Goal: Information Seeking & Learning: Learn about a topic

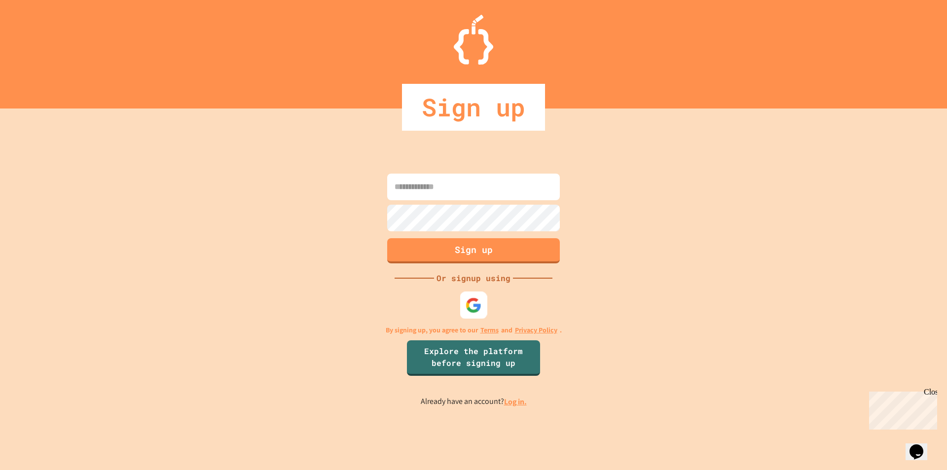
click at [472, 300] on img at bounding box center [473, 305] width 16 height 16
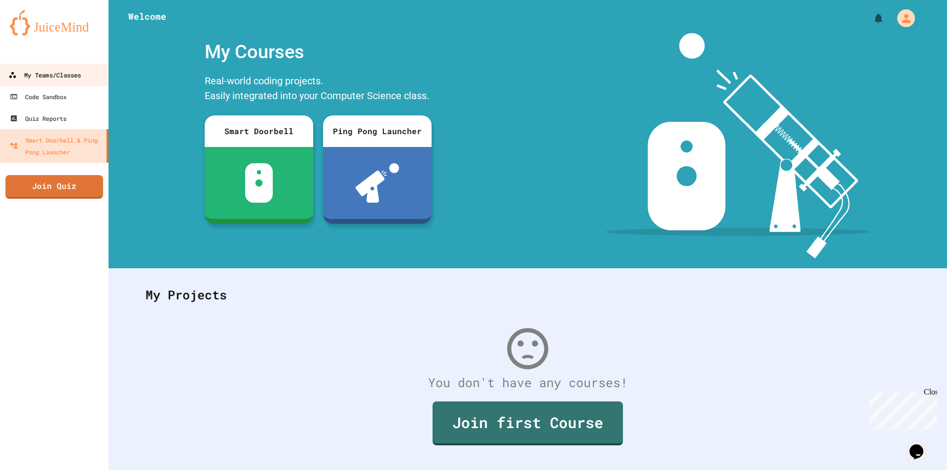
click at [61, 83] on link "My Teams/Classes" at bounding box center [55, 75] width 112 height 22
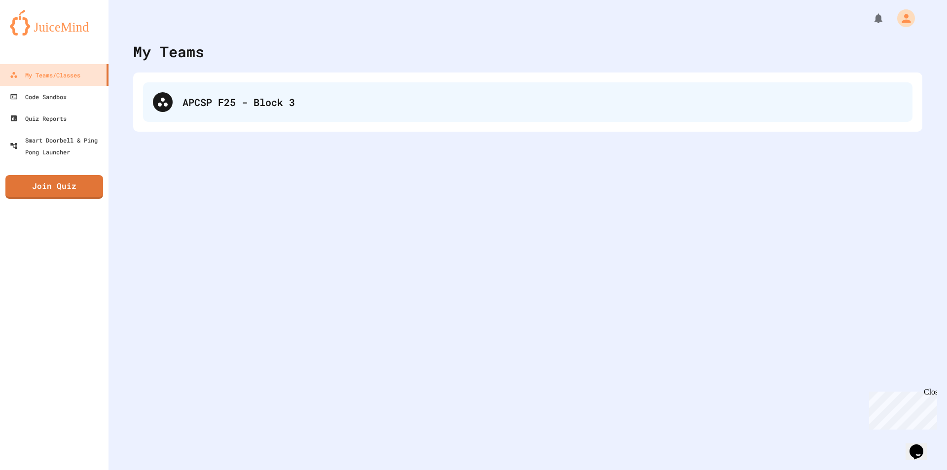
click at [195, 103] on div "APCSP F25 - Block 3" at bounding box center [542, 102] width 720 height 15
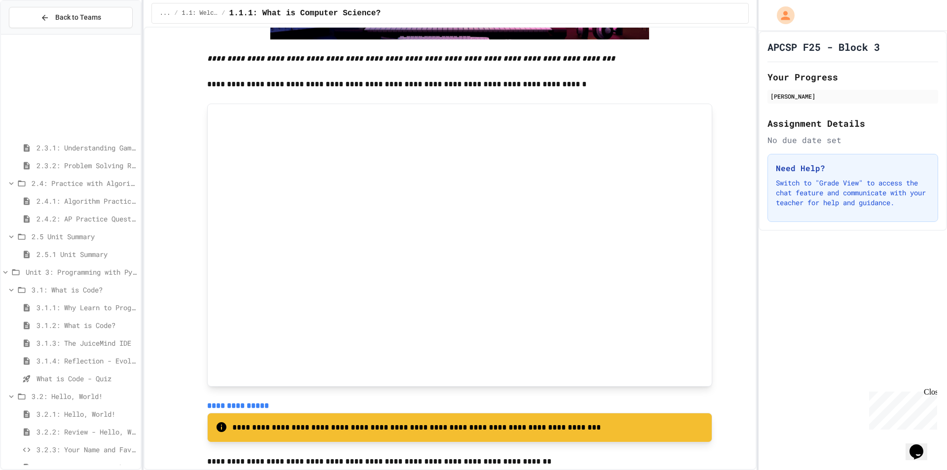
scroll to position [345, 0]
click at [99, 206] on span "2.4.1: Algorithm Practice Exercises" at bounding box center [86, 201] width 100 height 10
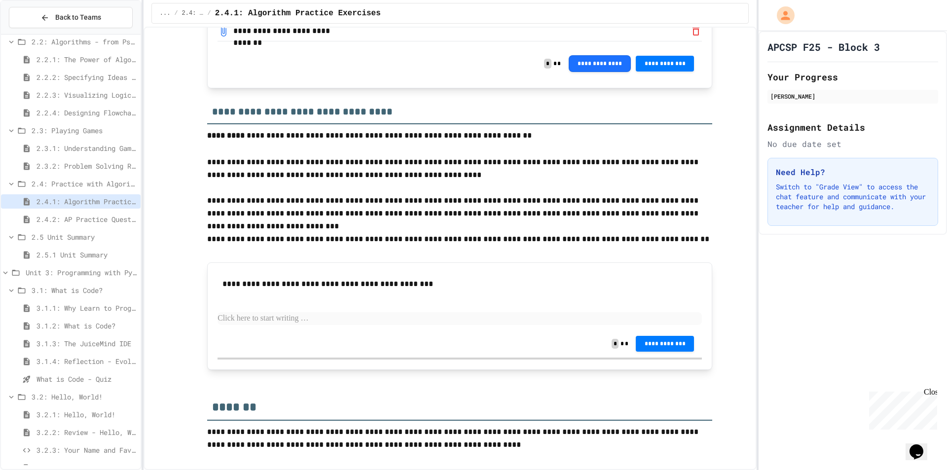
scroll to position [1366, 0]
click at [317, 319] on p at bounding box center [459, 318] width 484 height 13
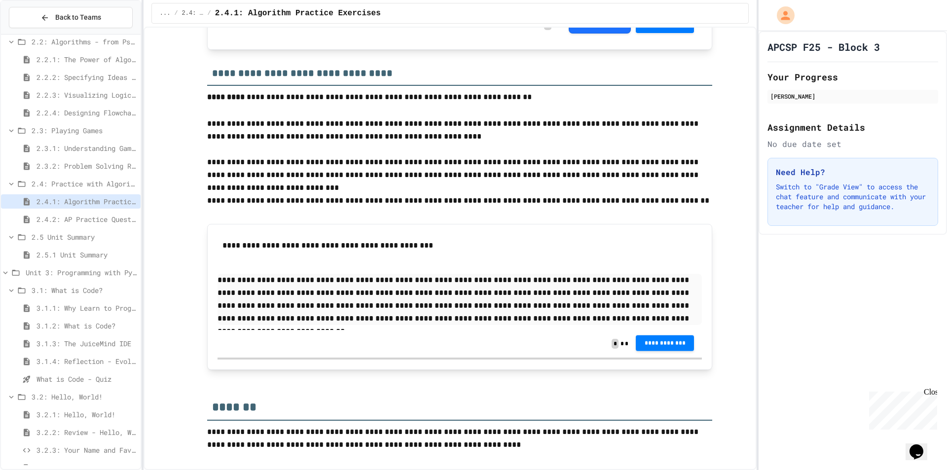
click at [637, 351] on button "**********" at bounding box center [664, 343] width 58 height 16
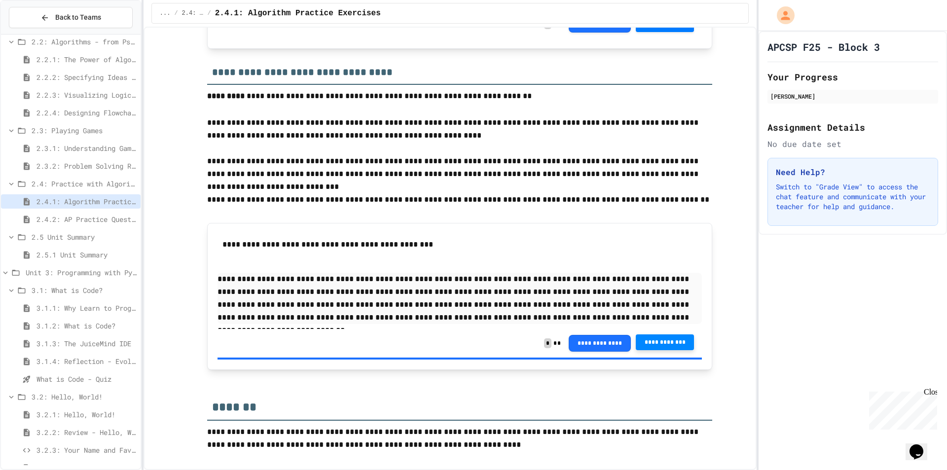
click at [106, 214] on span "2.4.2: AP Practice Questions" at bounding box center [86, 219] width 100 height 10
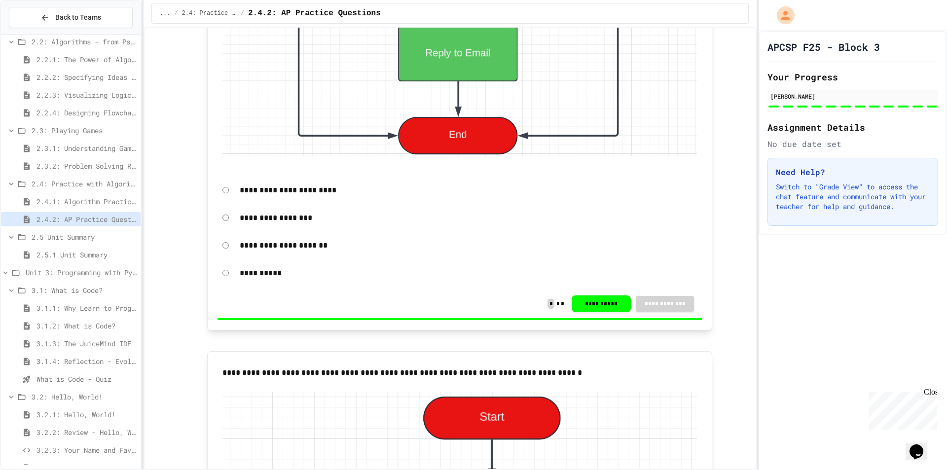
scroll to position [2601, 0]
